Goal: Task Accomplishment & Management: Use online tool/utility

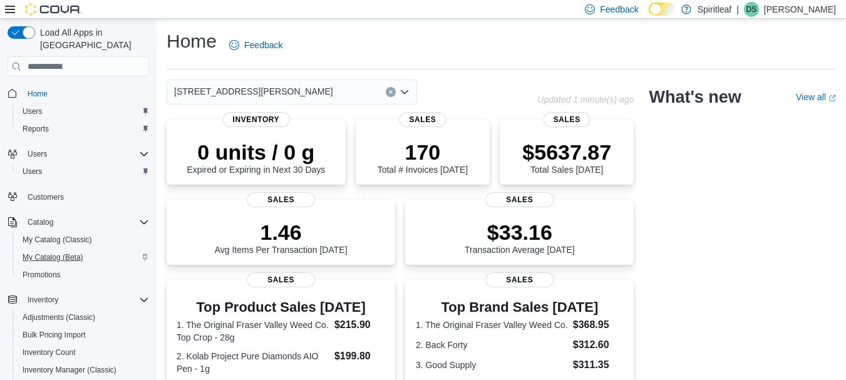
scroll to position [210, 0]
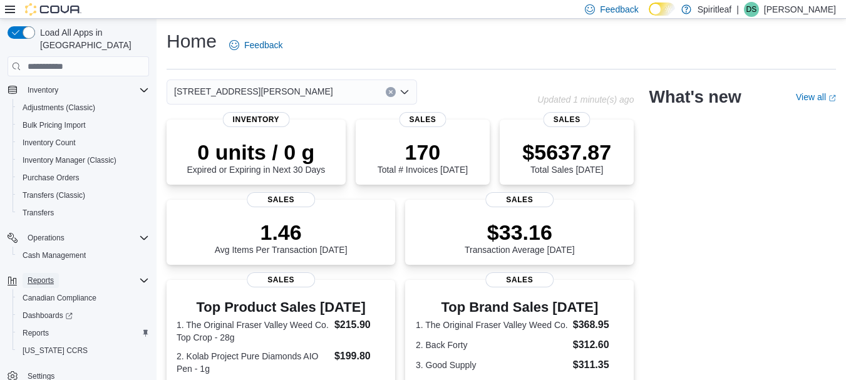
click at [39, 276] on span "Reports" at bounding box center [41, 281] width 26 height 10
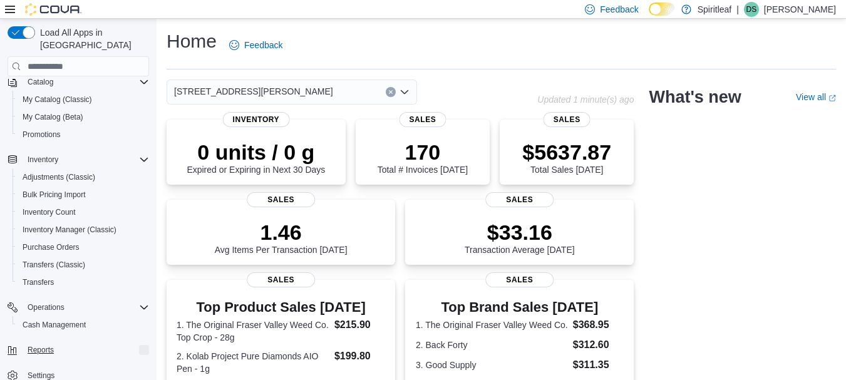
scroll to position [140, 0]
click at [39, 343] on span "Reports" at bounding box center [41, 350] width 26 height 15
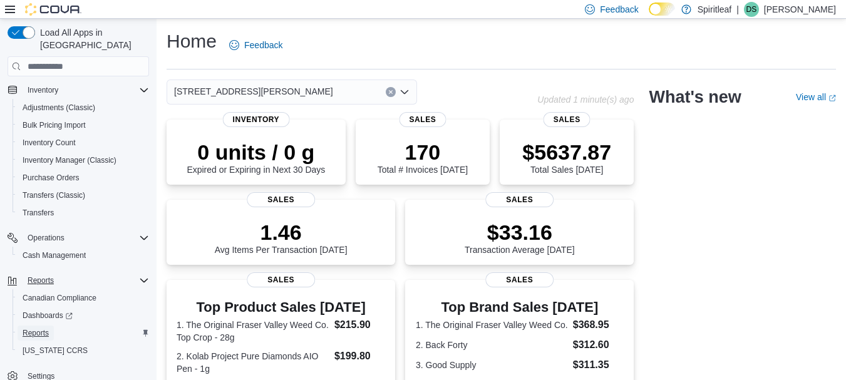
click at [54, 326] on link "Reports" at bounding box center [36, 333] width 36 height 15
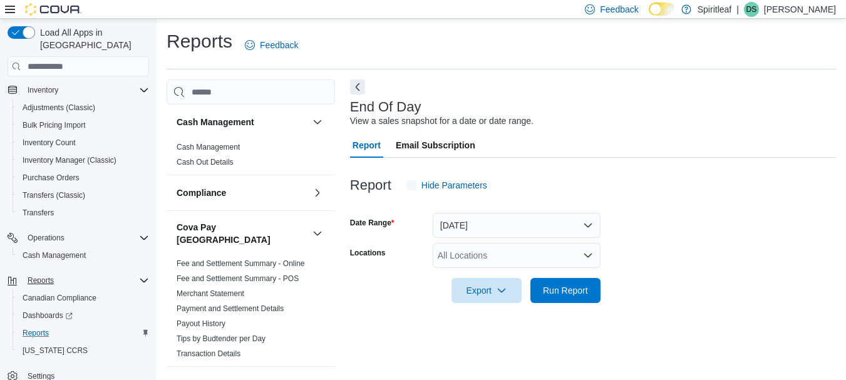
scroll to position [20, 0]
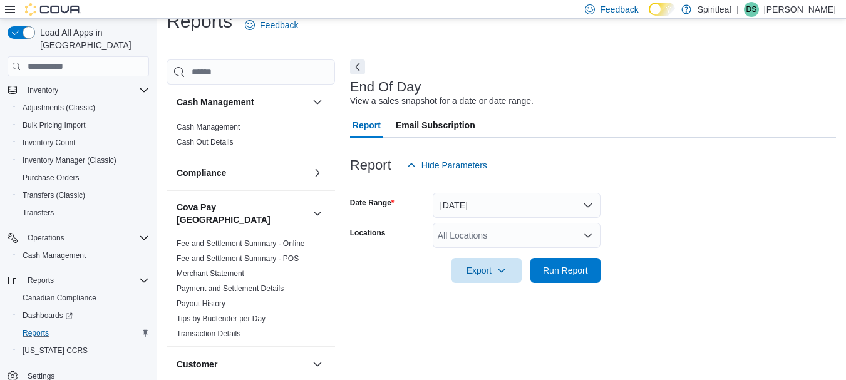
click at [465, 220] on form "Date Range Today Locations All Locations Export Run Report" at bounding box center [593, 230] width 486 height 105
click at [462, 229] on div "All Locations" at bounding box center [517, 235] width 168 height 25
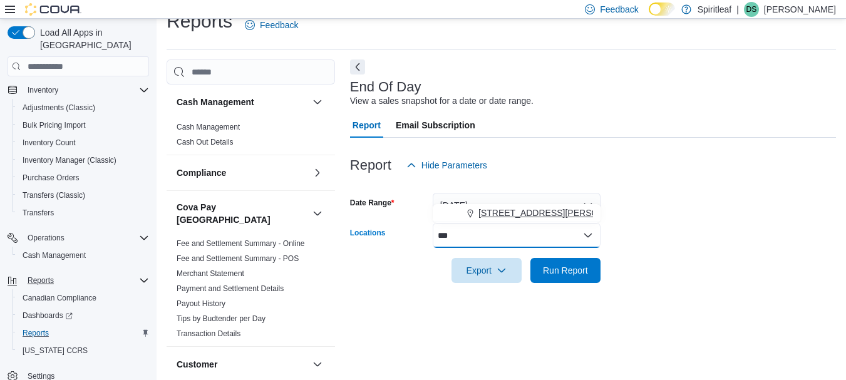
type input "***"
click at [503, 211] on span "555 - Spiritleaf Lawrence Ave (North York)" at bounding box center [557, 213] width 159 height 13
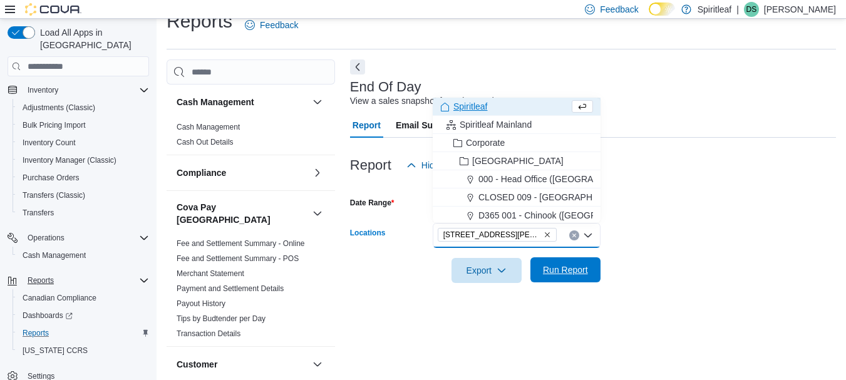
click at [579, 272] on span "Run Report" at bounding box center [565, 270] width 45 height 13
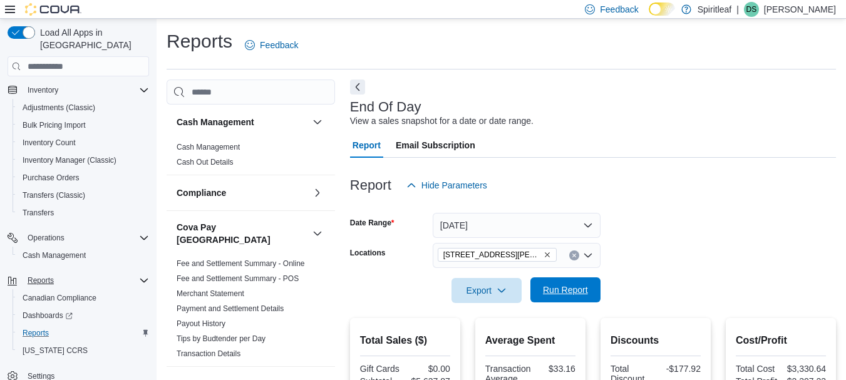
click at [552, 281] on span "Run Report" at bounding box center [565, 289] width 55 height 25
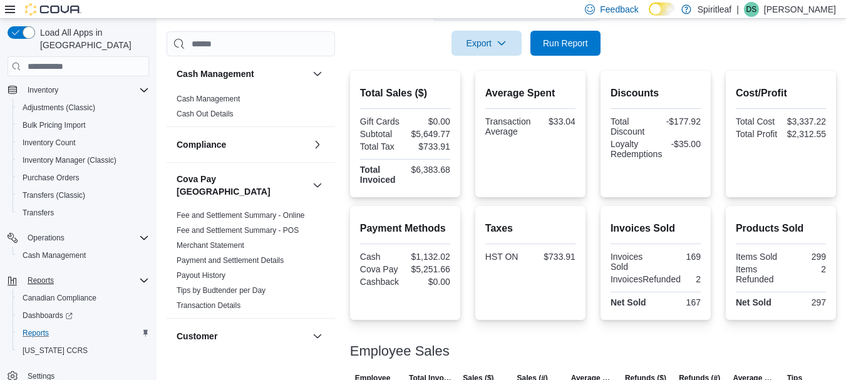
scroll to position [333, 0]
